Goal: Task Accomplishment & Management: Manage account settings

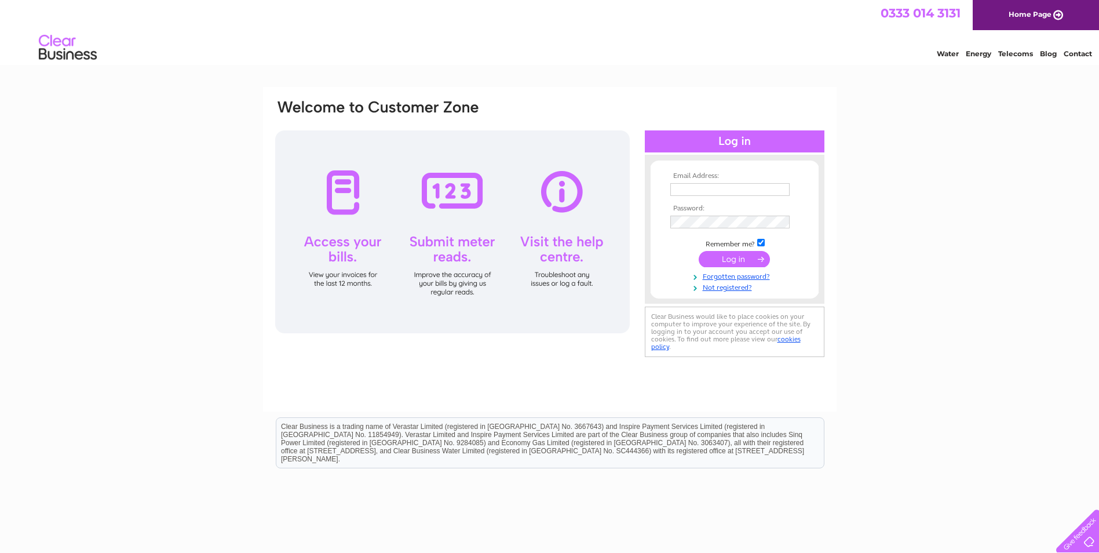
type input "[EMAIL_ADDRESS][DOMAIN_NAME]"
click at [722, 256] on input "submit" at bounding box center [734, 259] width 71 height 16
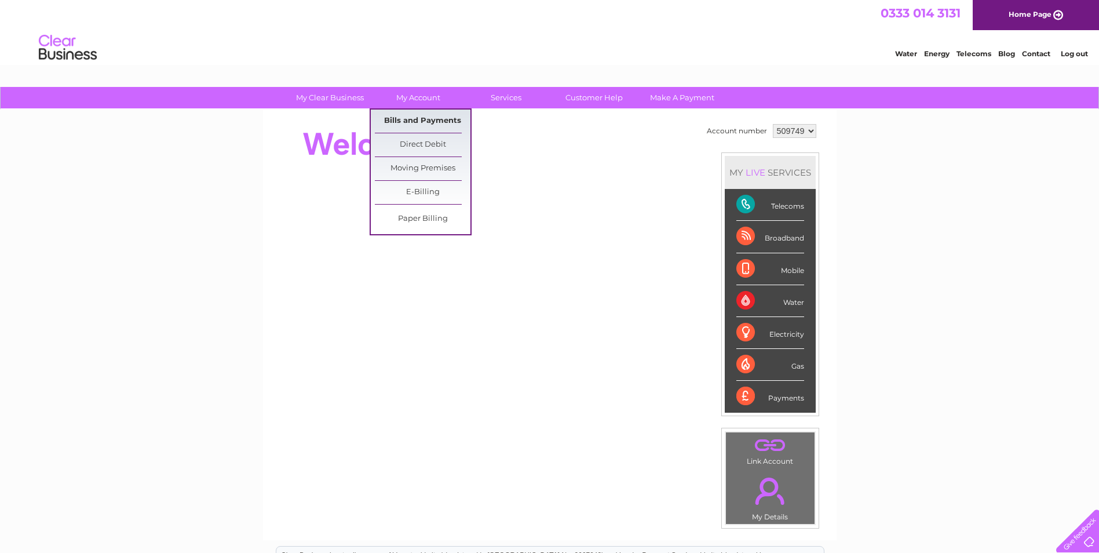
click at [422, 122] on link "Bills and Payments" at bounding box center [423, 120] width 96 height 23
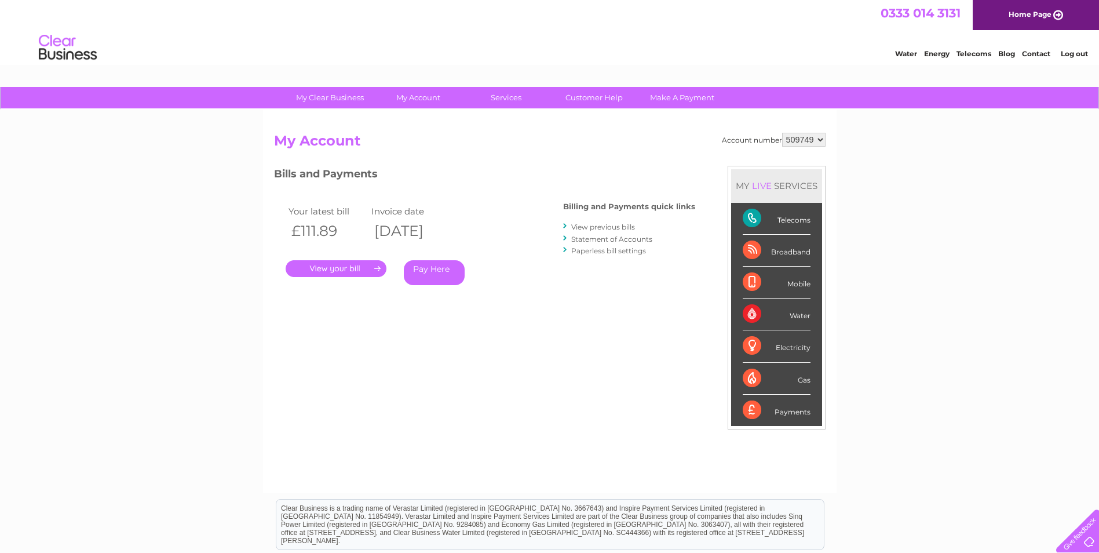
click at [354, 264] on link "." at bounding box center [336, 268] width 101 height 17
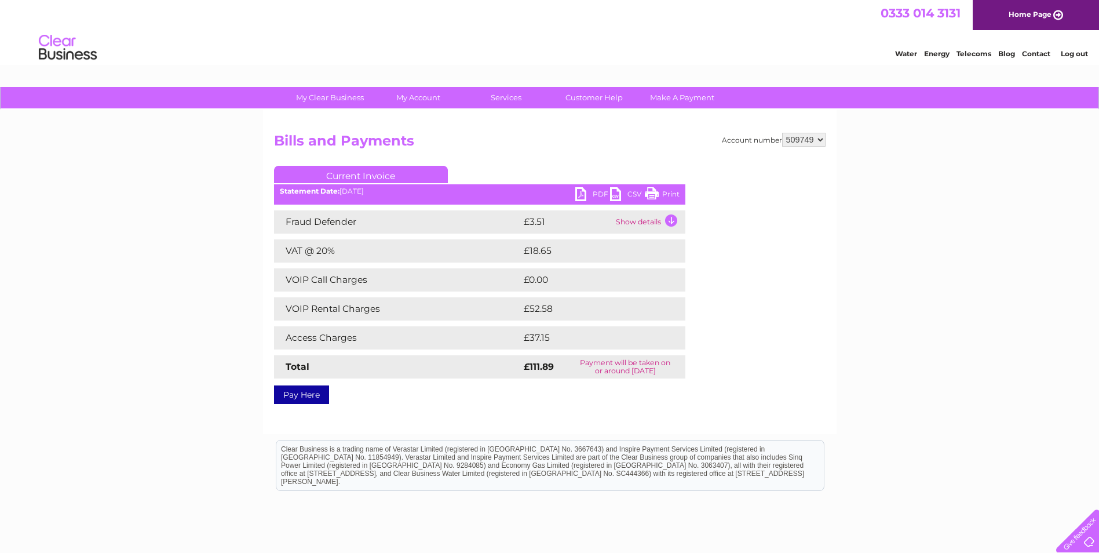
click at [579, 190] on link "PDF" at bounding box center [592, 195] width 35 height 17
